Goal: Transaction & Acquisition: Obtain resource

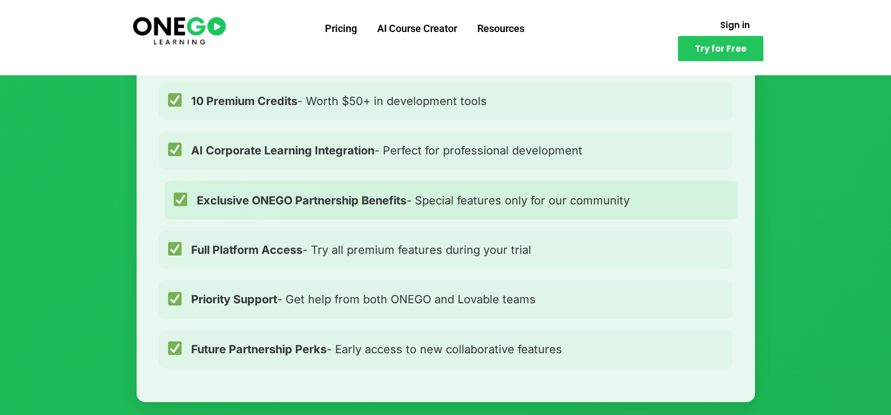
scroll to position [843, 0]
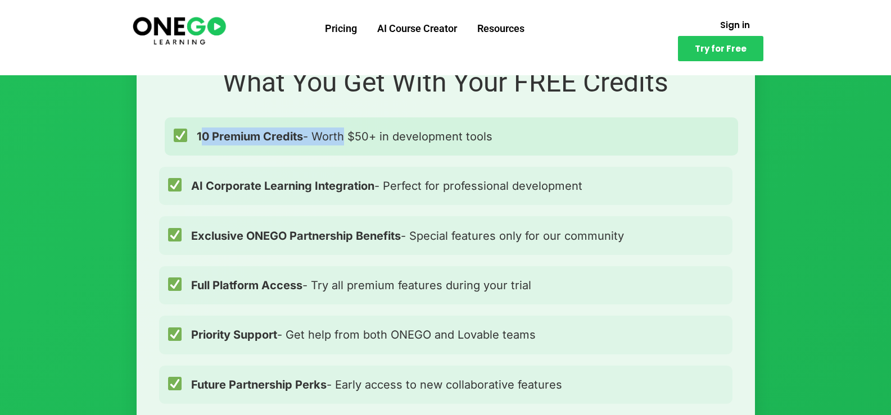
drag, startPoint x: 205, startPoint y: 134, endPoint x: 340, endPoint y: 135, distance: 135.4
click at [340, 135] on span "10 Premium Credits - Worth $50+ in development tools" at bounding box center [345, 137] width 296 height 18
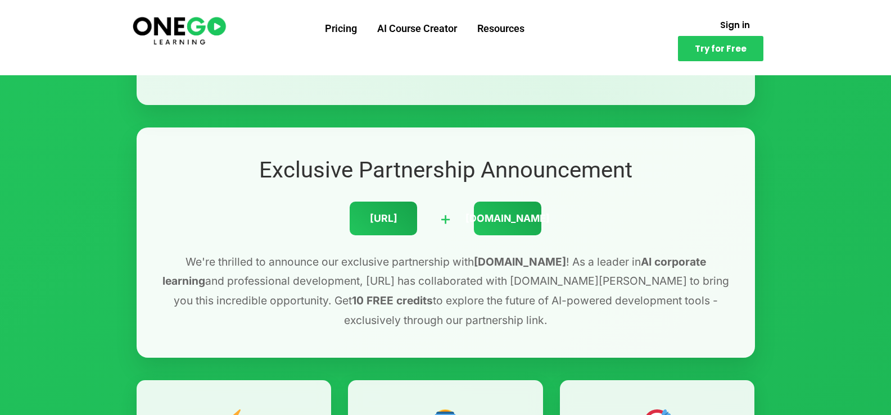
scroll to position [56, 0]
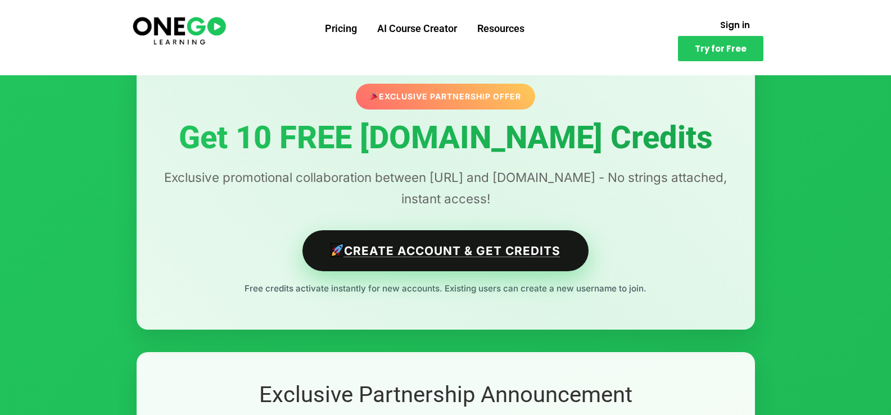
click at [419, 252] on link "Create Account & Get Credits" at bounding box center [445, 250] width 286 height 41
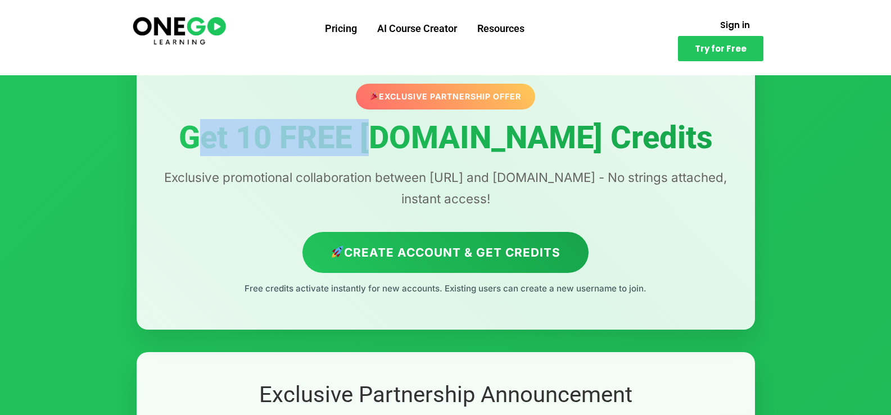
drag, startPoint x: 230, startPoint y: 137, endPoint x: 470, endPoint y: 152, distance: 240.5
click at [427, 152] on h1 "Get 10 FREE [DOMAIN_NAME] Credits" at bounding box center [445, 138] width 573 height 35
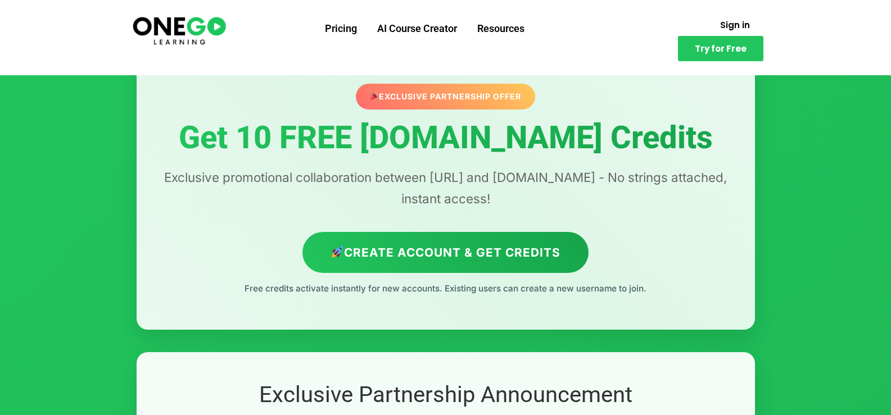
click at [496, 151] on h1 "Get 10 FREE [DOMAIN_NAME] Credits" at bounding box center [445, 138] width 573 height 35
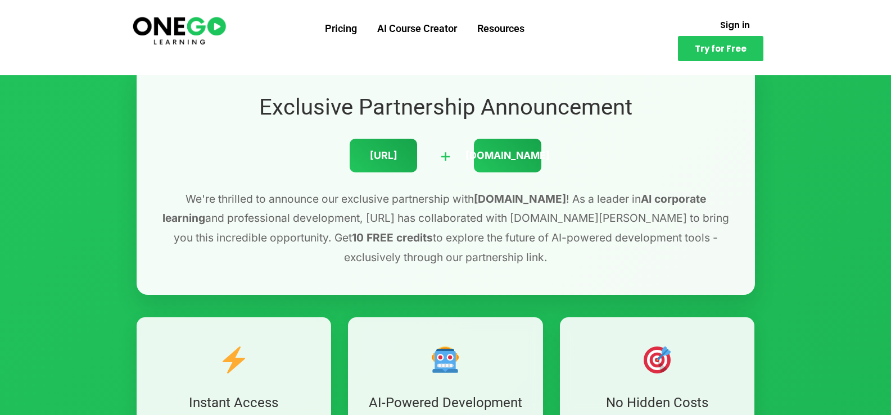
scroll to position [281, 0]
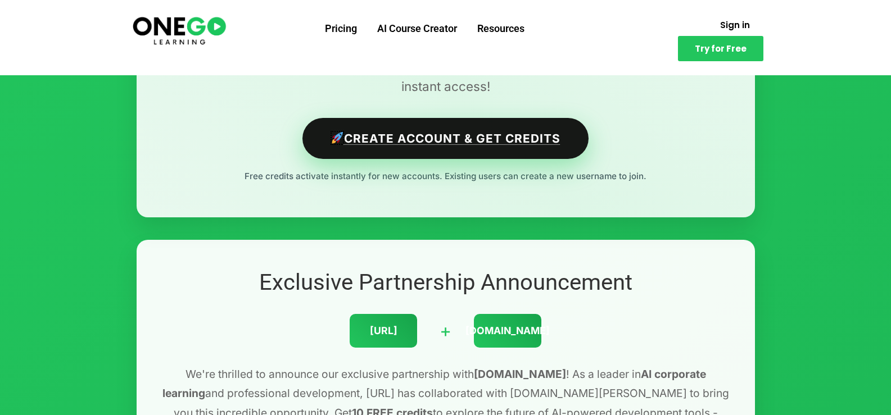
click at [384, 128] on link "Create Account & Get Credits" at bounding box center [445, 138] width 286 height 41
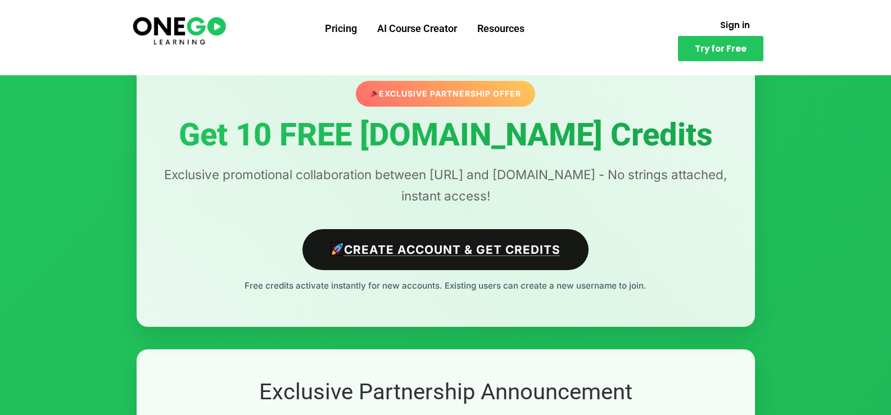
scroll to position [112, 0]
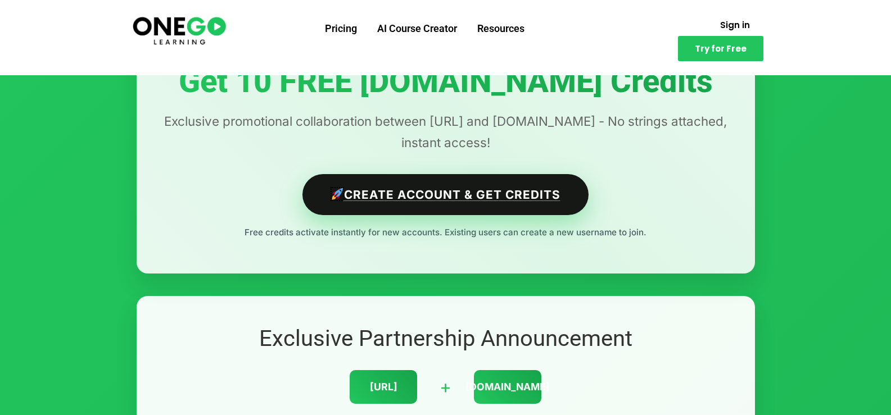
click at [430, 198] on link "Create Account & Get Credits" at bounding box center [445, 194] width 286 height 41
